Goal: Transaction & Acquisition: Book appointment/travel/reservation

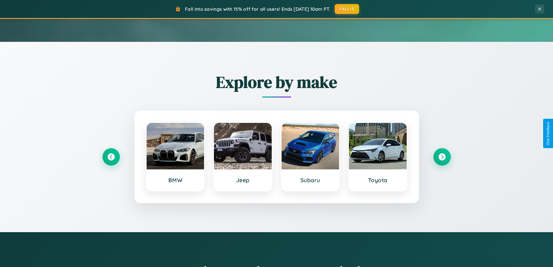
scroll to position [399, 0]
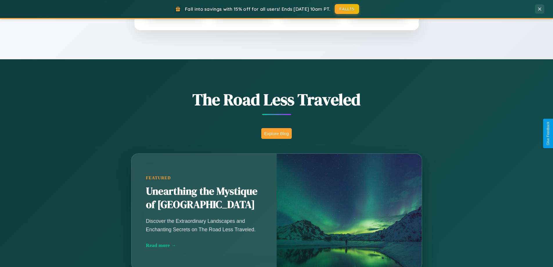
click at [276, 133] on button "Explore Blog" at bounding box center [276, 133] width 30 height 11
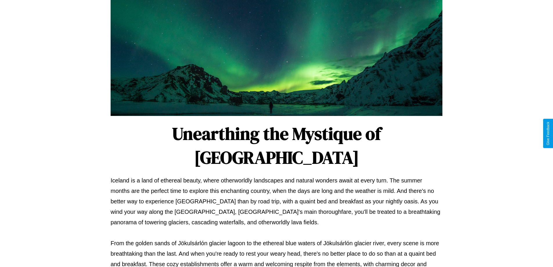
scroll to position [188, 0]
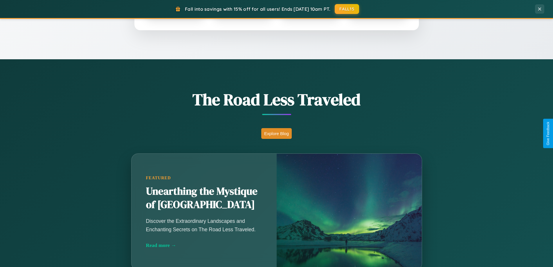
scroll to position [17, 0]
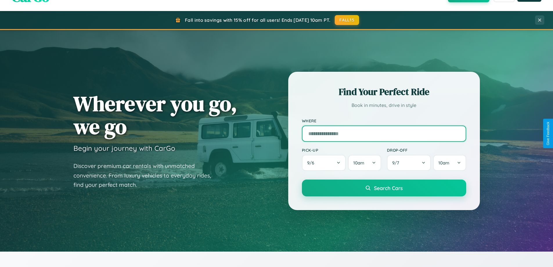
click at [384, 133] on input "text" at bounding box center [384, 133] width 164 height 16
type input "******"
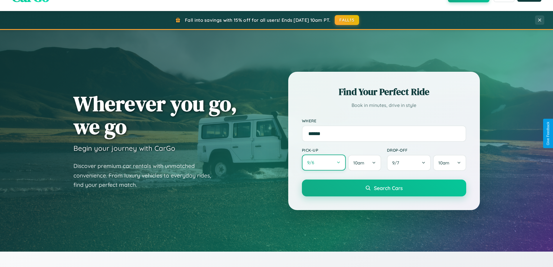
click at [324, 162] on button "9 / 6" at bounding box center [324, 162] width 44 height 16
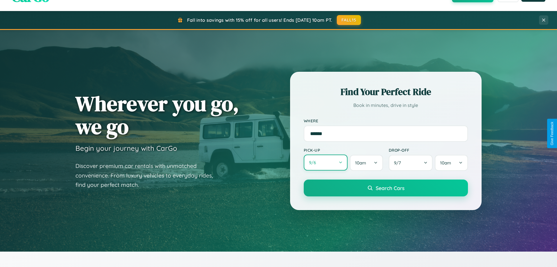
select select "*"
select select "****"
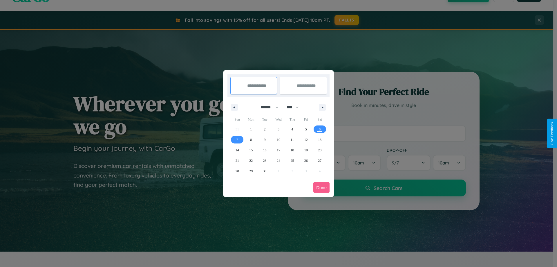
drag, startPoint x: 267, startPoint y: 107, endPoint x: 279, endPoint y: 116, distance: 14.9
click at [267, 107] on select "******* ******** ***** ***** *** **** **** ****** ********* ******* ******** **…" at bounding box center [268, 107] width 25 height 10
select select "**"
click at [237, 160] on span "21" at bounding box center [237, 160] width 3 height 10
type input "**********"
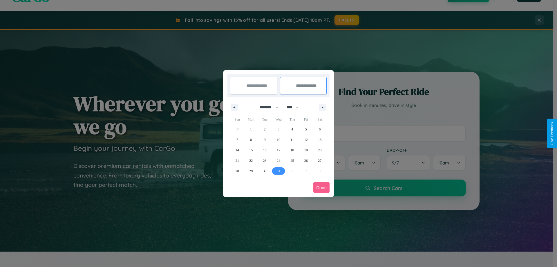
click at [278, 171] on span "31" at bounding box center [278, 171] width 3 height 10
type input "**********"
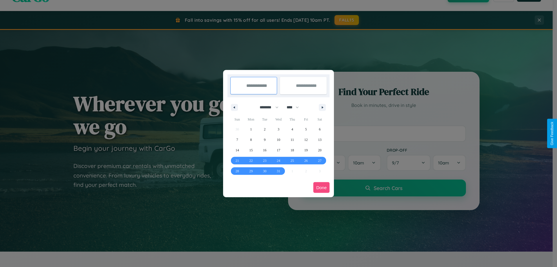
click at [321, 187] on button "Done" at bounding box center [321, 187] width 16 height 11
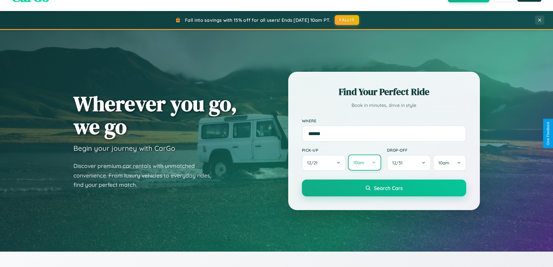
click at [364, 162] on button "10am" at bounding box center [364, 162] width 33 height 16
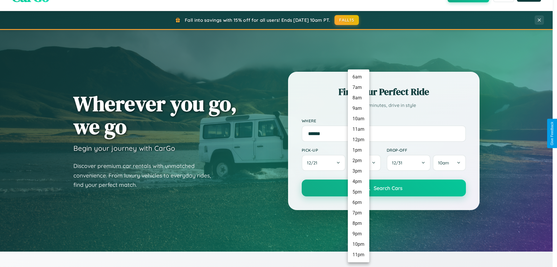
click at [358, 140] on li "12pm" at bounding box center [358, 139] width 21 height 10
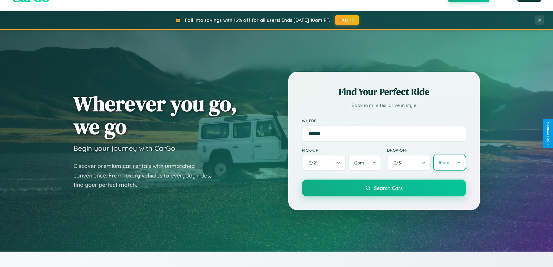
click at [449, 162] on button "10am" at bounding box center [449, 162] width 33 height 16
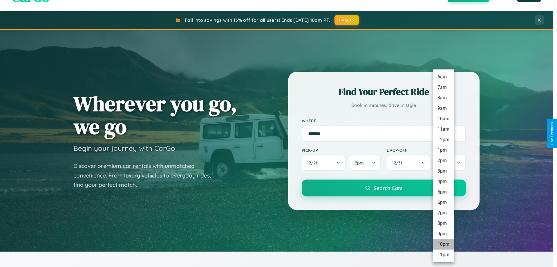
click at [443, 244] on li "10pm" at bounding box center [443, 244] width 21 height 10
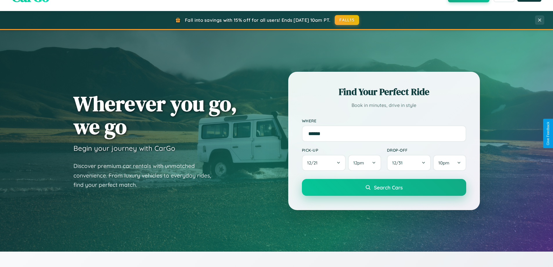
click at [384, 188] on span "Search Cars" at bounding box center [388, 187] width 29 height 6
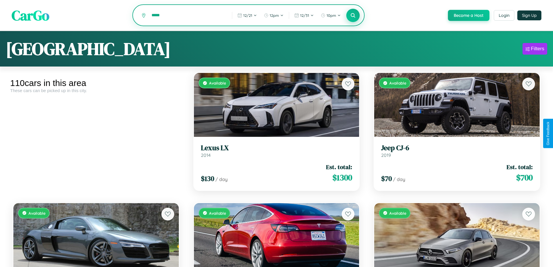
type input "*****"
click at [353, 16] on icon at bounding box center [353, 15] width 6 height 6
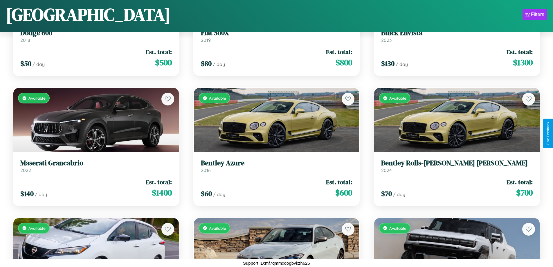
scroll to position [1121, 0]
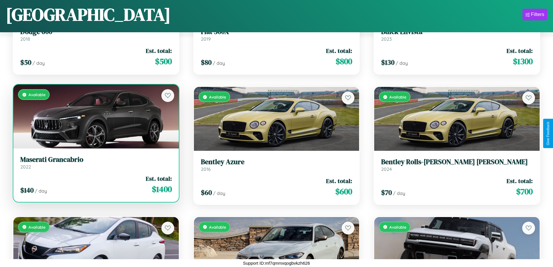
click at [95, 117] on div "Available" at bounding box center [95, 116] width 165 height 64
click at [95, 116] on div "Available" at bounding box center [95, 116] width 165 height 64
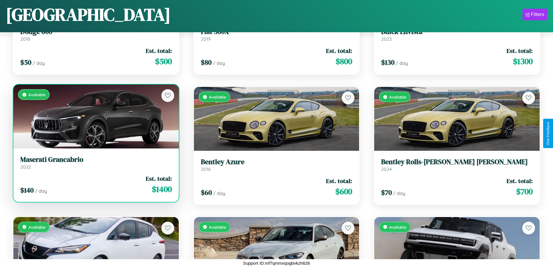
click at [95, 116] on div "Available" at bounding box center [95, 116] width 165 height 64
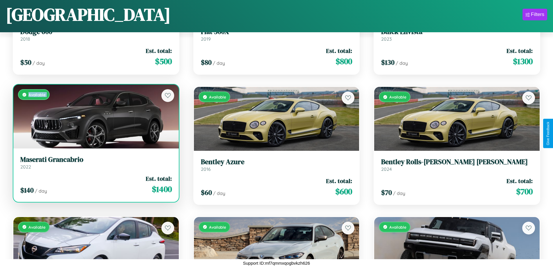
click at [95, 116] on div "Available" at bounding box center [95, 116] width 165 height 64
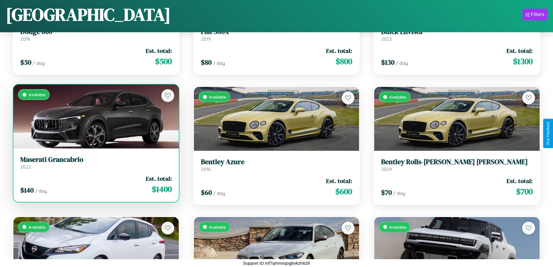
click at [95, 116] on div "Available" at bounding box center [95, 116] width 165 height 64
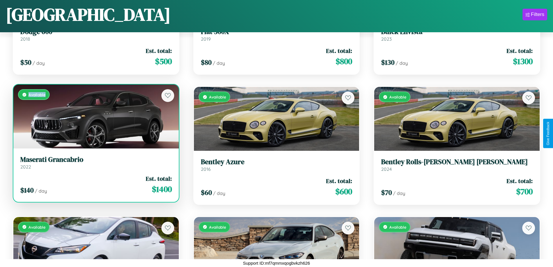
click at [95, 116] on div "Available" at bounding box center [95, 116] width 165 height 64
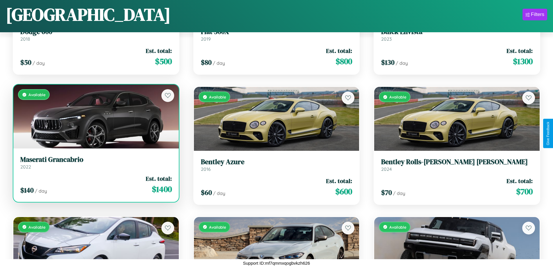
click at [95, 162] on h3 "Maserati Grancabrio" at bounding box center [95, 159] width 151 height 8
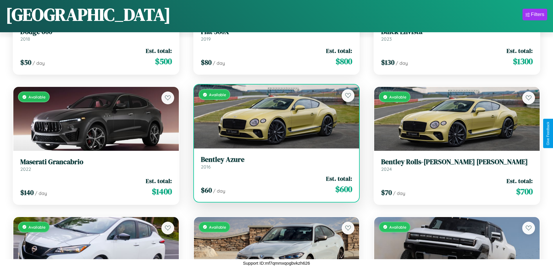
scroll to position [341, 0]
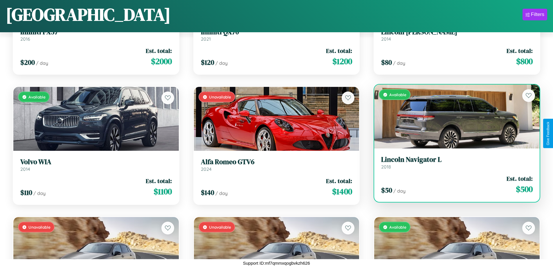
click at [453, 162] on h3 "Lincoln Navigator L" at bounding box center [456, 159] width 151 height 8
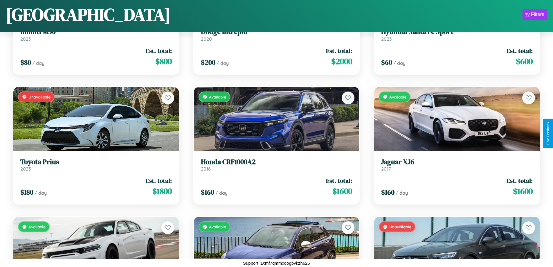
scroll to position [991, 0]
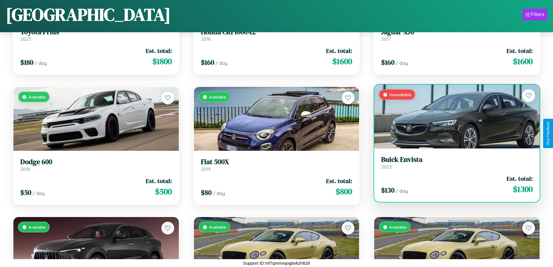
click at [453, 163] on h3 "Buick Envista" at bounding box center [456, 159] width 151 height 8
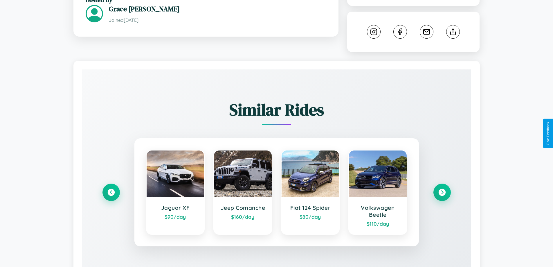
scroll to position [341, 0]
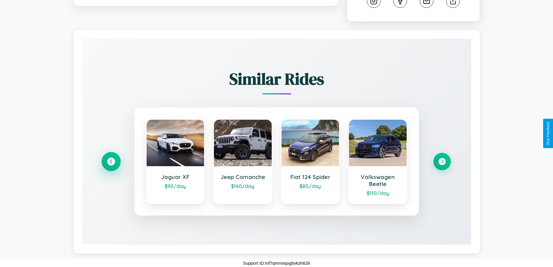
click at [111, 161] on icon at bounding box center [111, 162] width 8 height 8
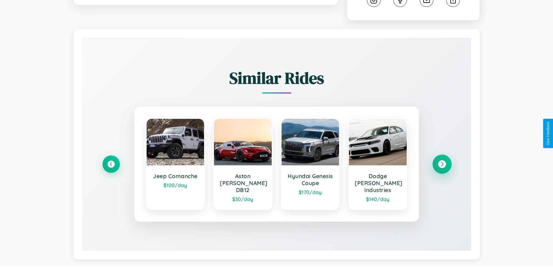
click at [442, 161] on icon at bounding box center [442, 164] width 8 height 8
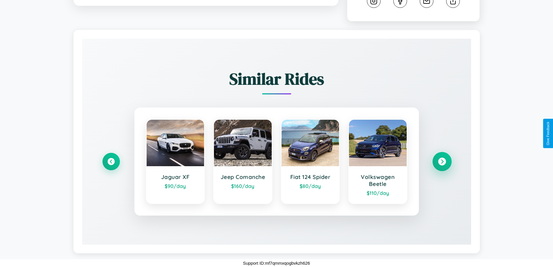
click at [442, 161] on icon at bounding box center [442, 162] width 8 height 8
